Goal: Information Seeking & Learning: Learn about a topic

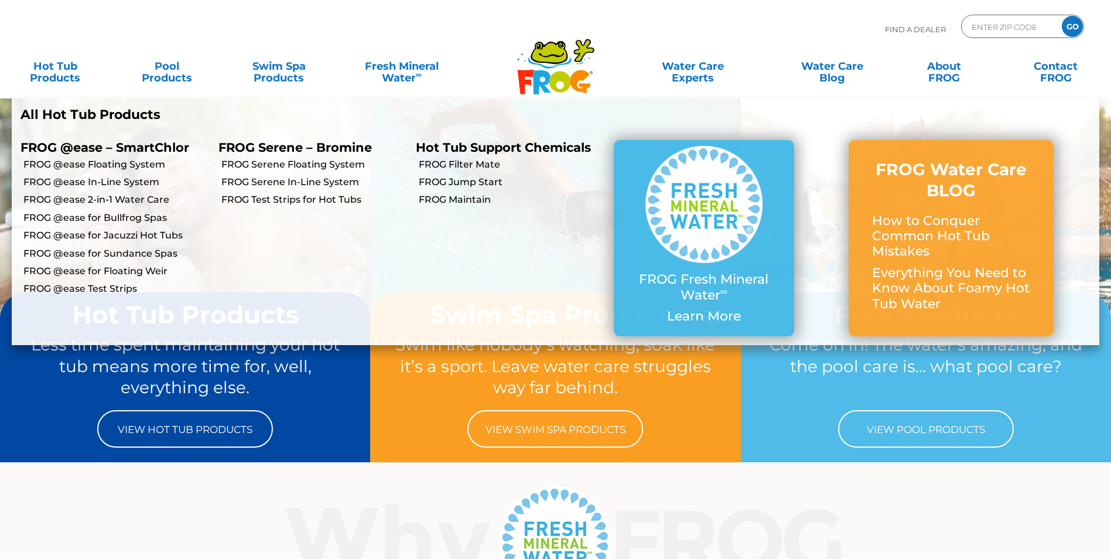
click at [117, 122] on p "All Hot Tub Products" at bounding box center [283, 114] width 526 height 15
click at [167, 242] on link "FROG @ease for Jacuzzi Hot Tubs" at bounding box center [116, 235] width 186 height 13
